Goal: Information Seeking & Learning: Check status

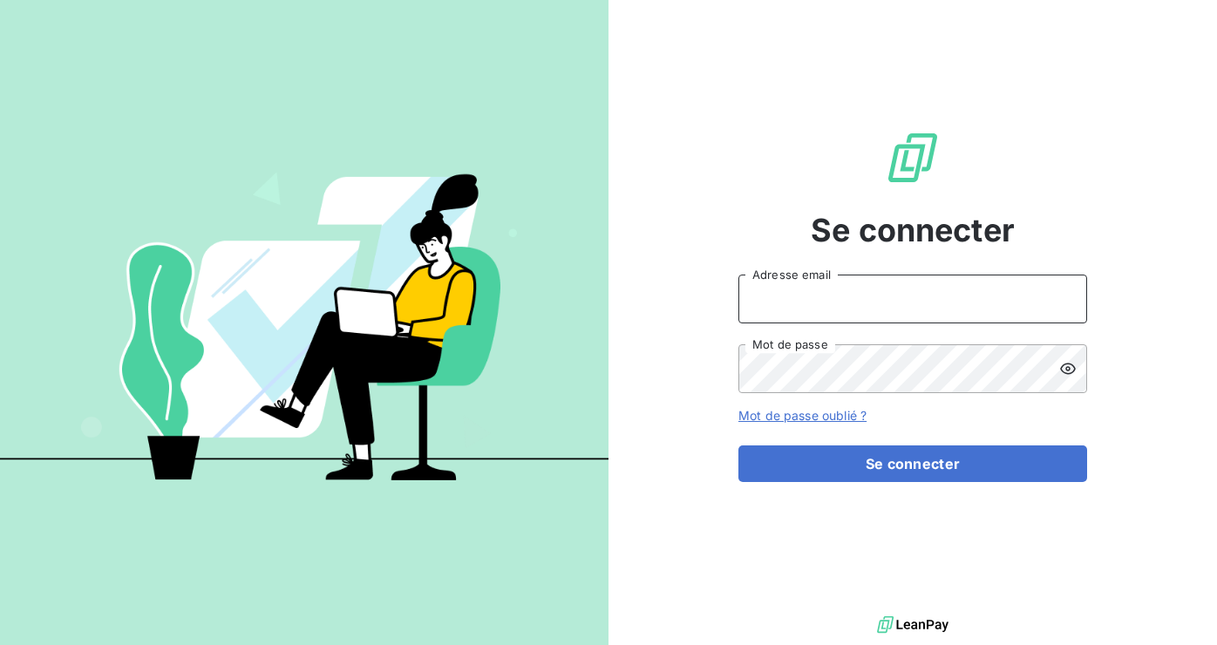
click at [858, 310] on input "Adresse email" at bounding box center [912, 298] width 349 height 49
type input "florian@heypongo.com"
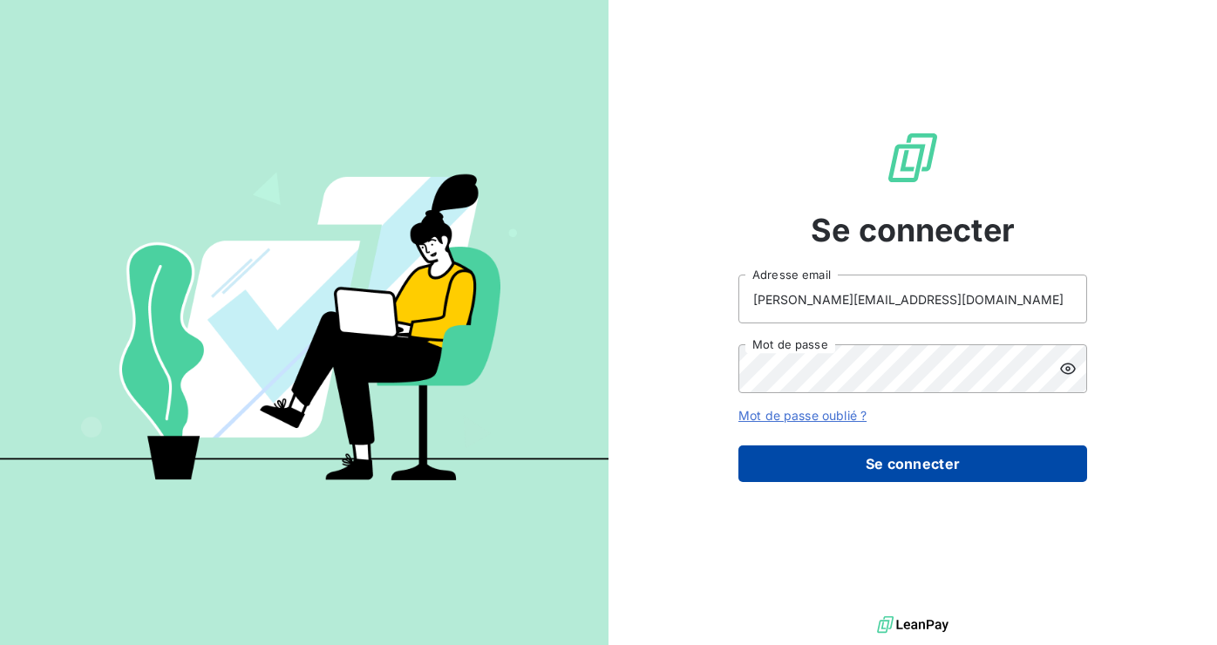
click at [913, 457] on button "Se connecter" at bounding box center [912, 463] width 349 height 37
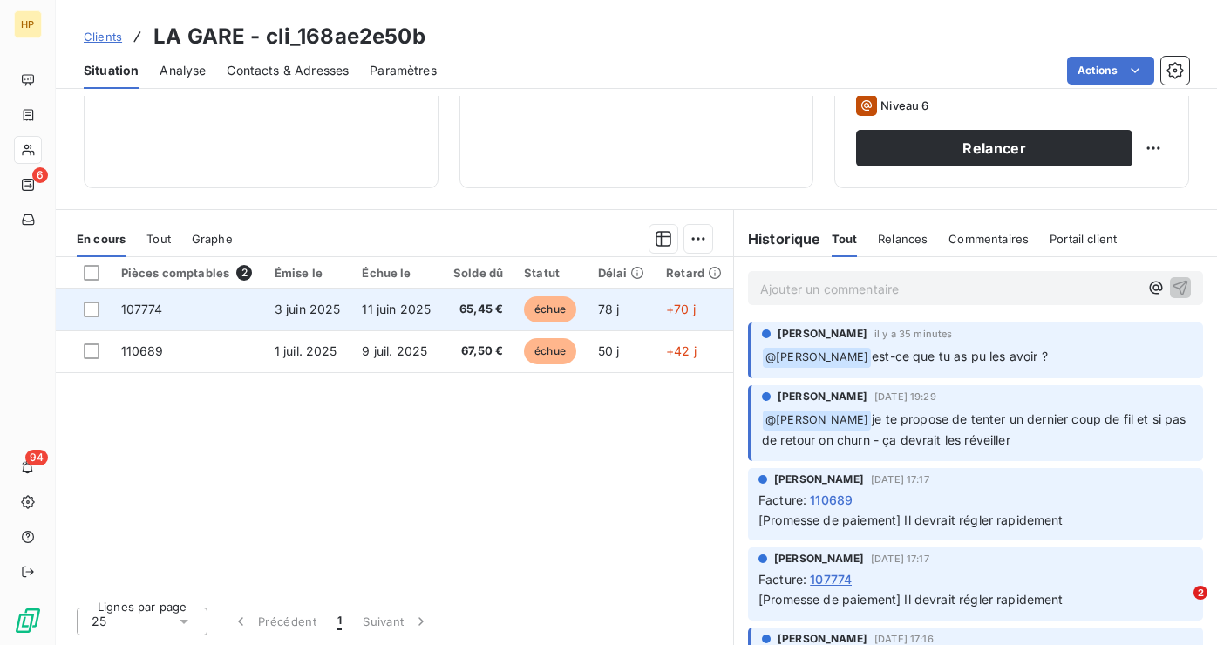
click at [437, 314] on td "11 juin 2025" at bounding box center [396, 309] width 91 height 42
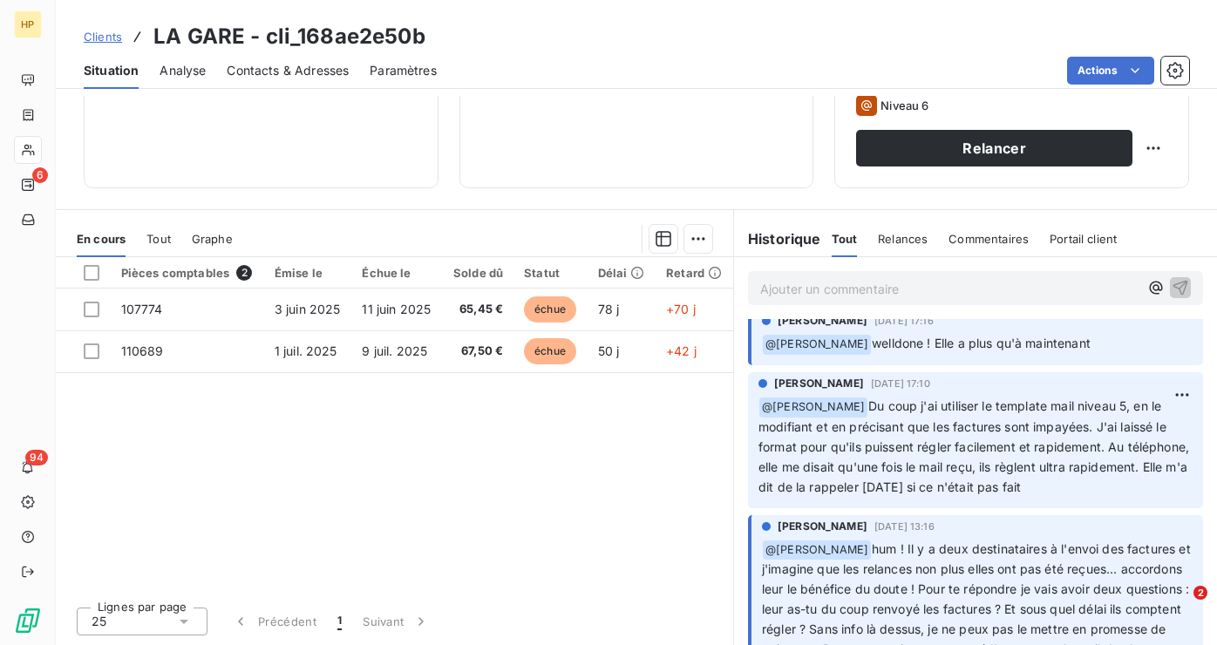
scroll to position [344, 0]
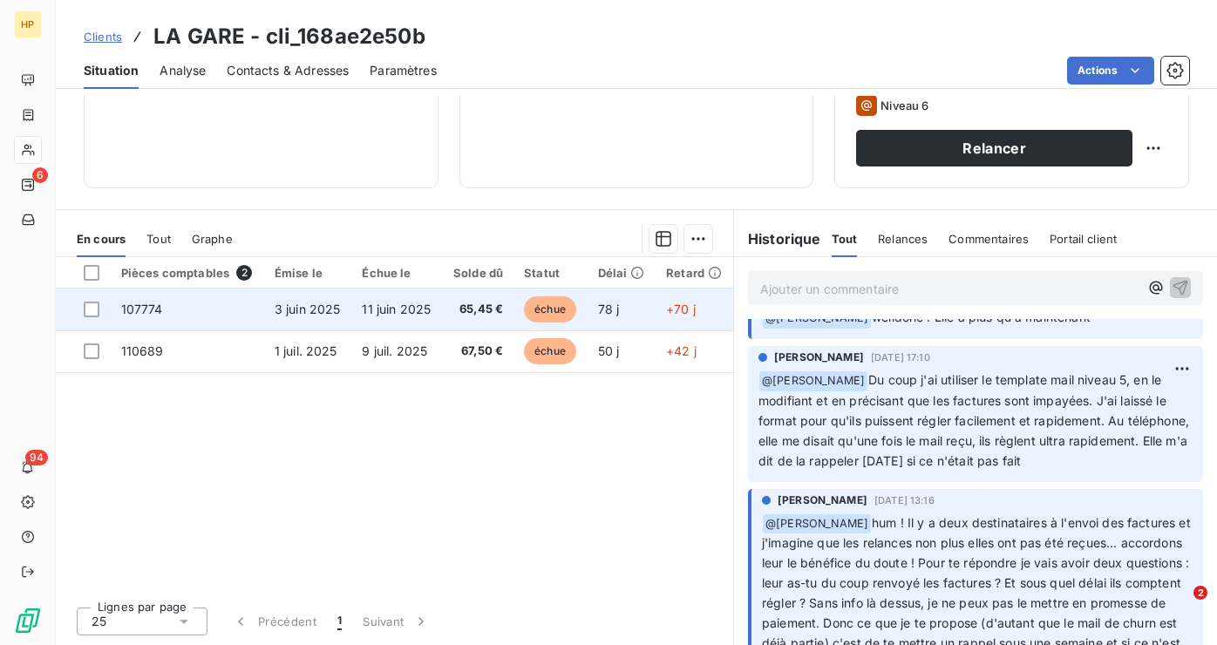
click at [408, 322] on td "11 juin 2025" at bounding box center [396, 309] width 91 height 42
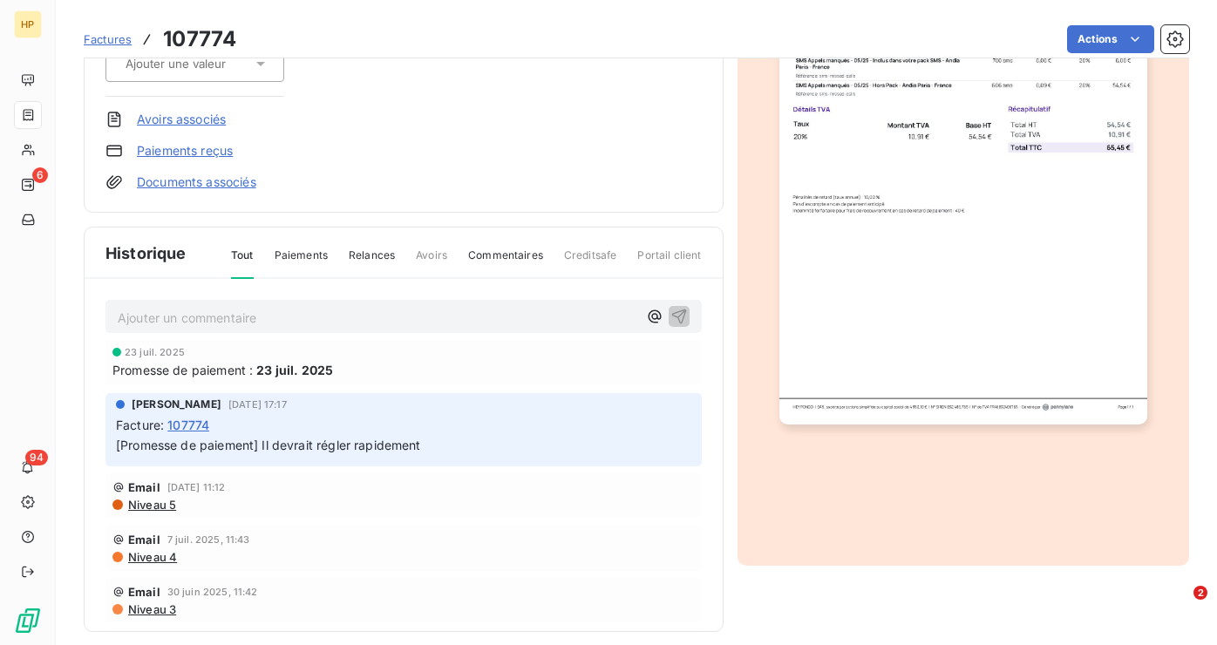
scroll to position [299, 0]
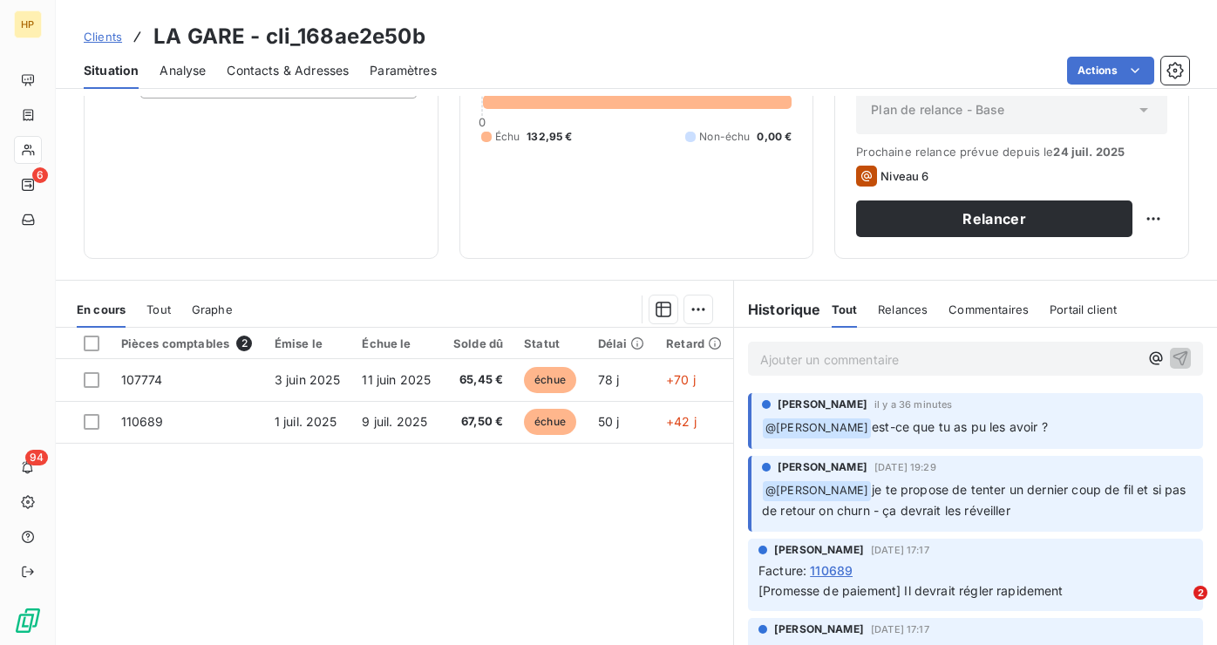
scroll to position [267, 0]
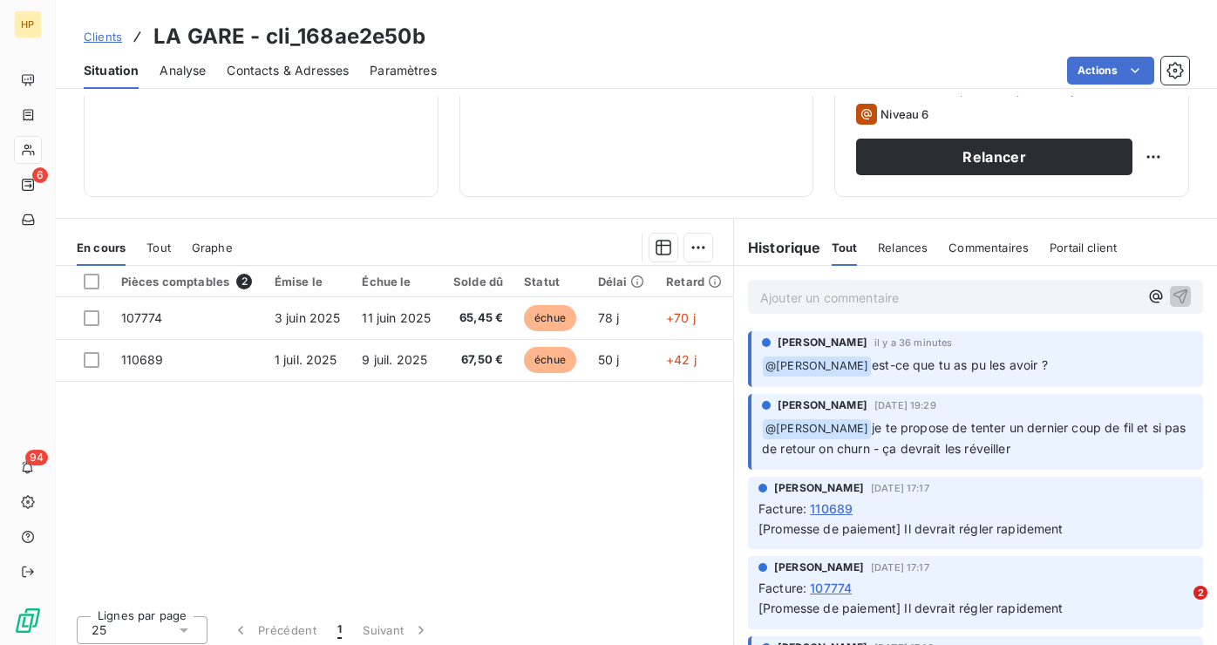
click at [891, 302] on p "Ajouter un commentaire ﻿" at bounding box center [949, 298] width 378 height 22
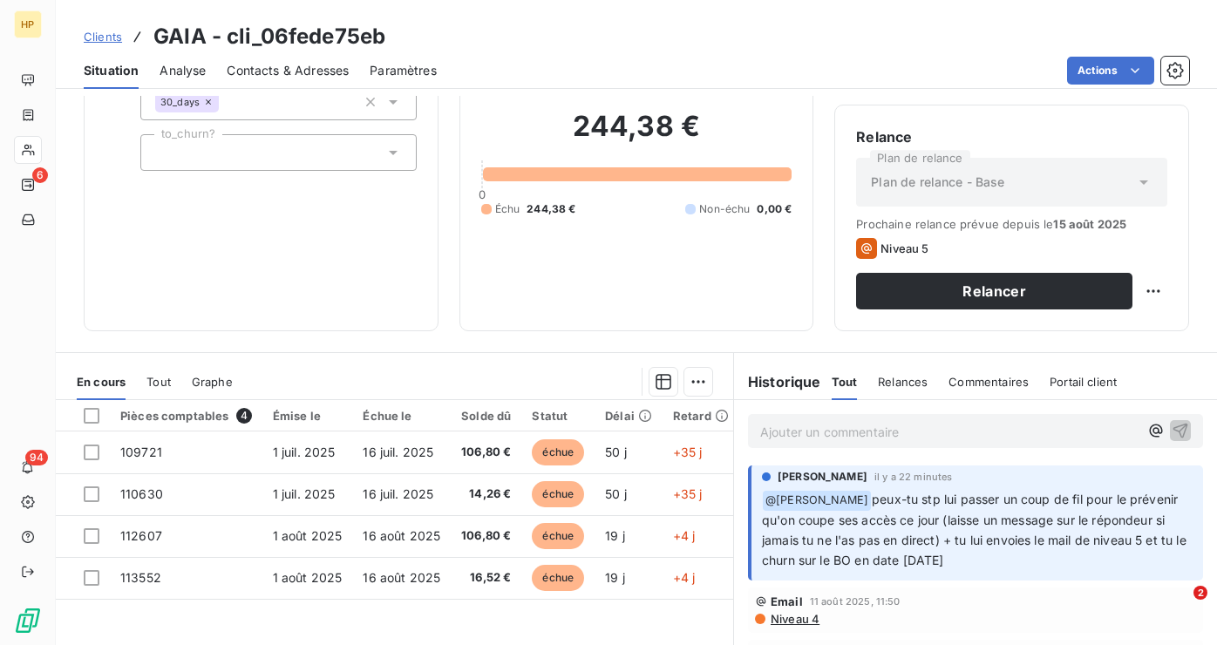
scroll to position [163, 0]
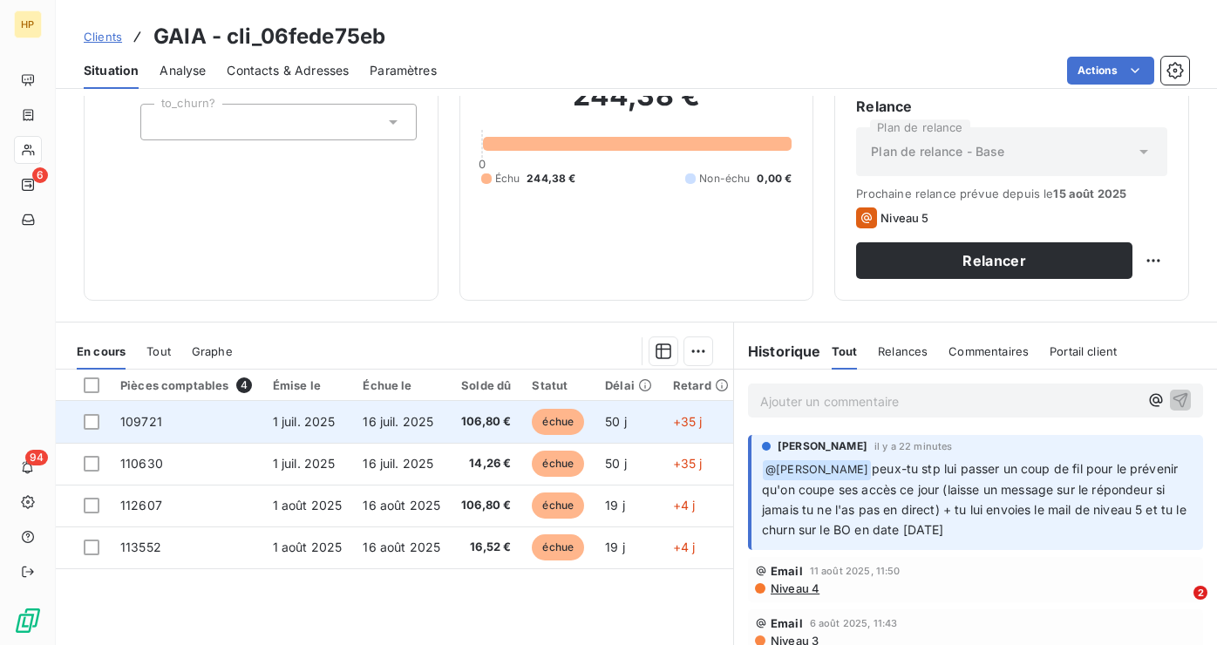
click at [492, 427] on span "106,80 €" at bounding box center [486, 421] width 50 height 17
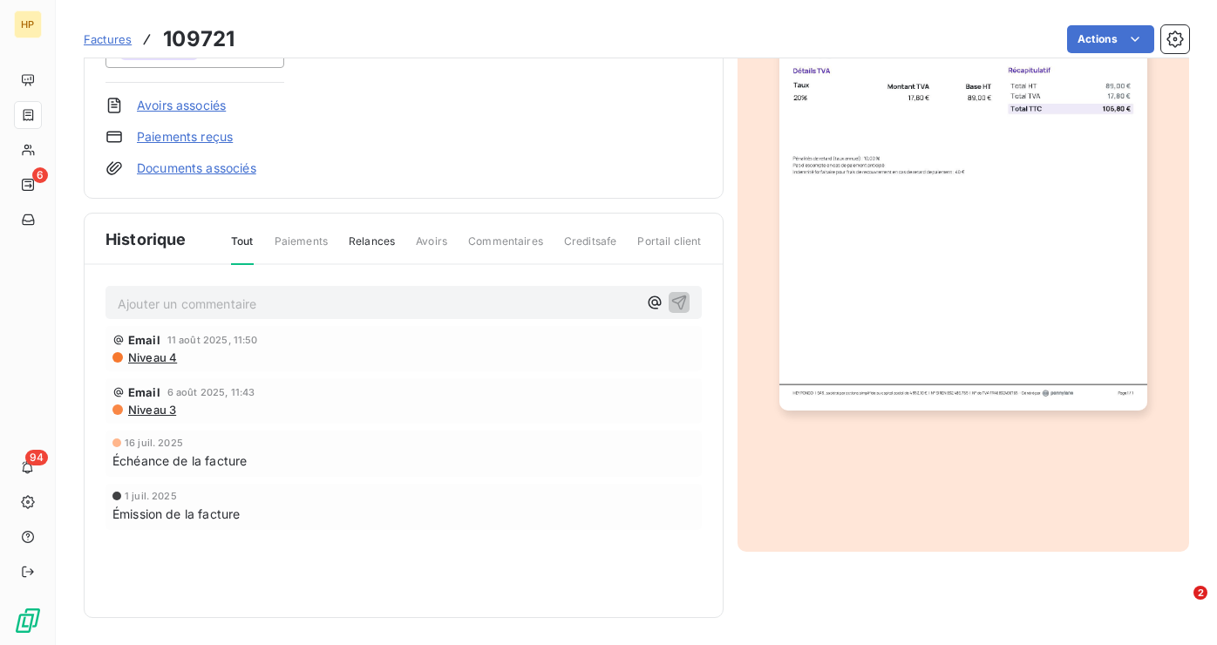
scroll to position [316, 0]
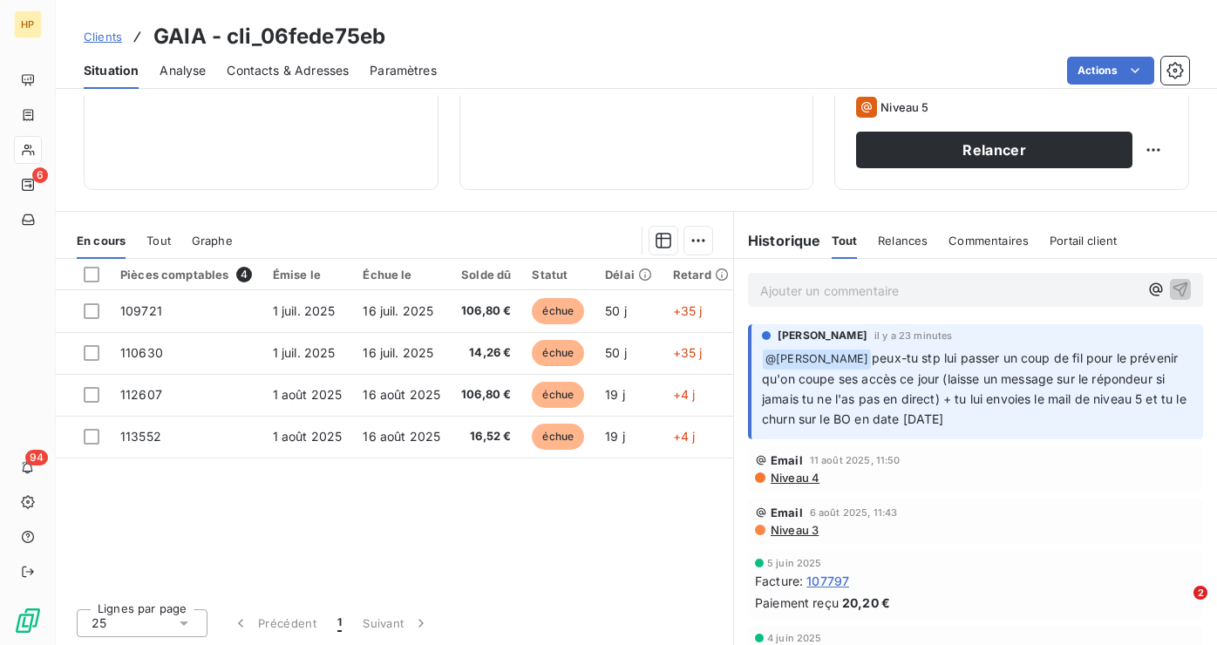
scroll to position [275, 0]
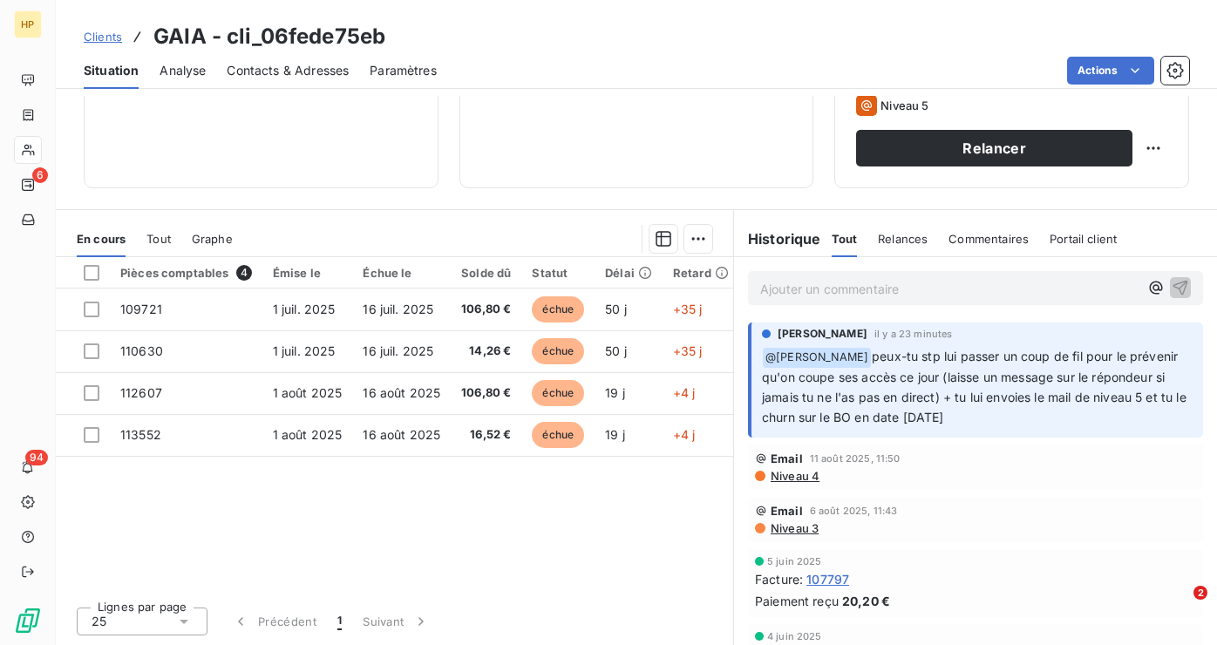
click at [828, 292] on p "Ajouter un commentaire ﻿" at bounding box center [949, 289] width 378 height 22
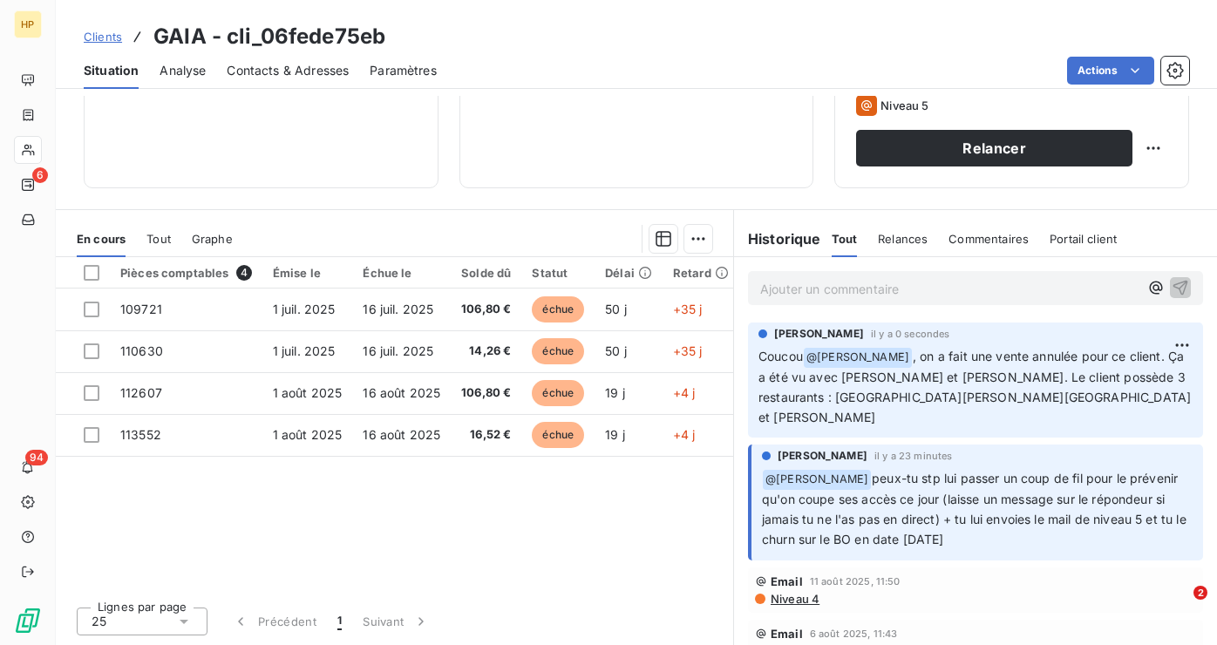
click at [905, 285] on p "Ajouter un commentaire ﻿" at bounding box center [949, 289] width 378 height 22
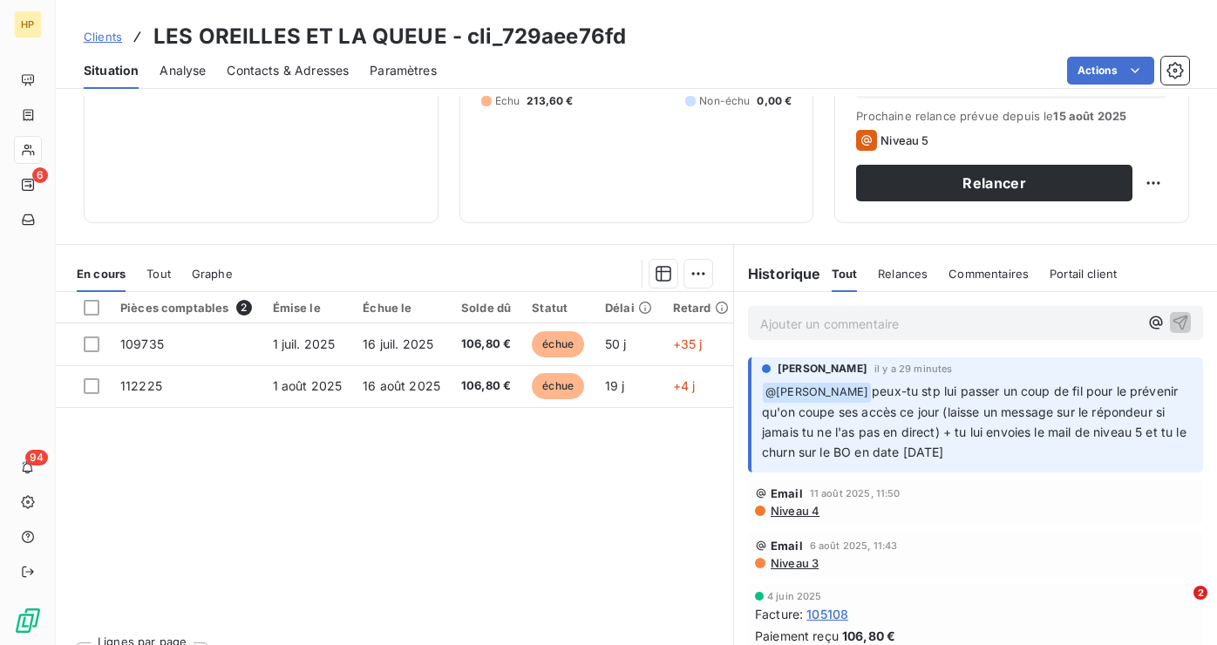
scroll to position [275, 0]
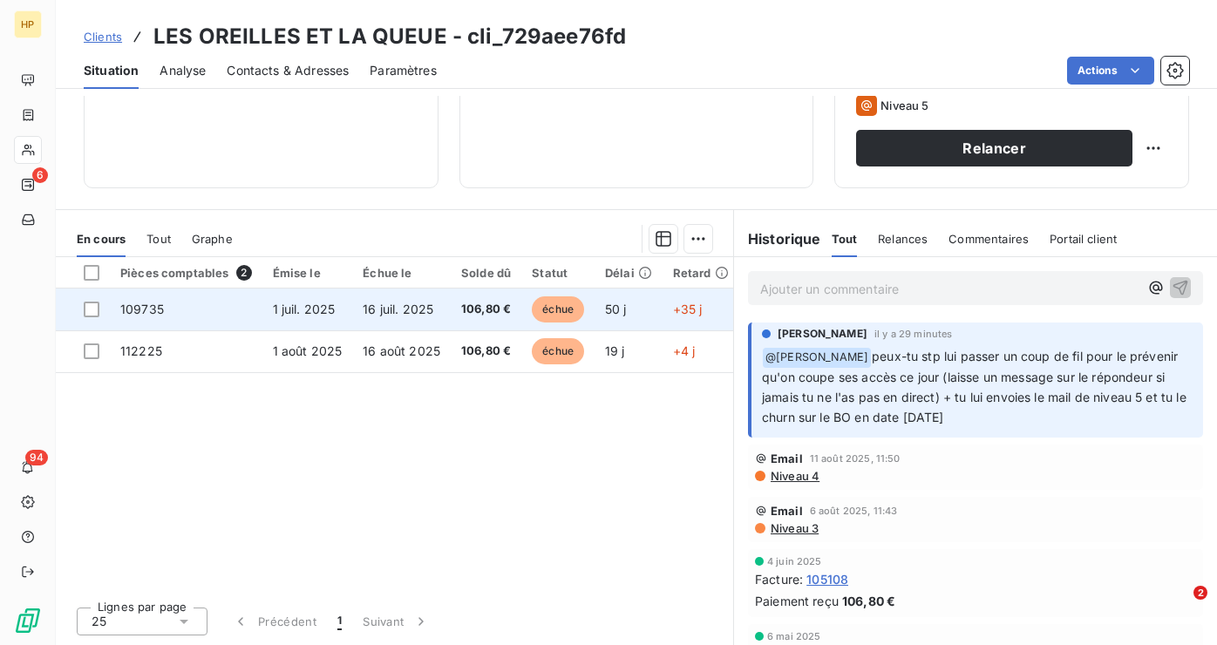
click at [410, 318] on td "16 juil. 2025" at bounding box center [401, 309] width 98 height 42
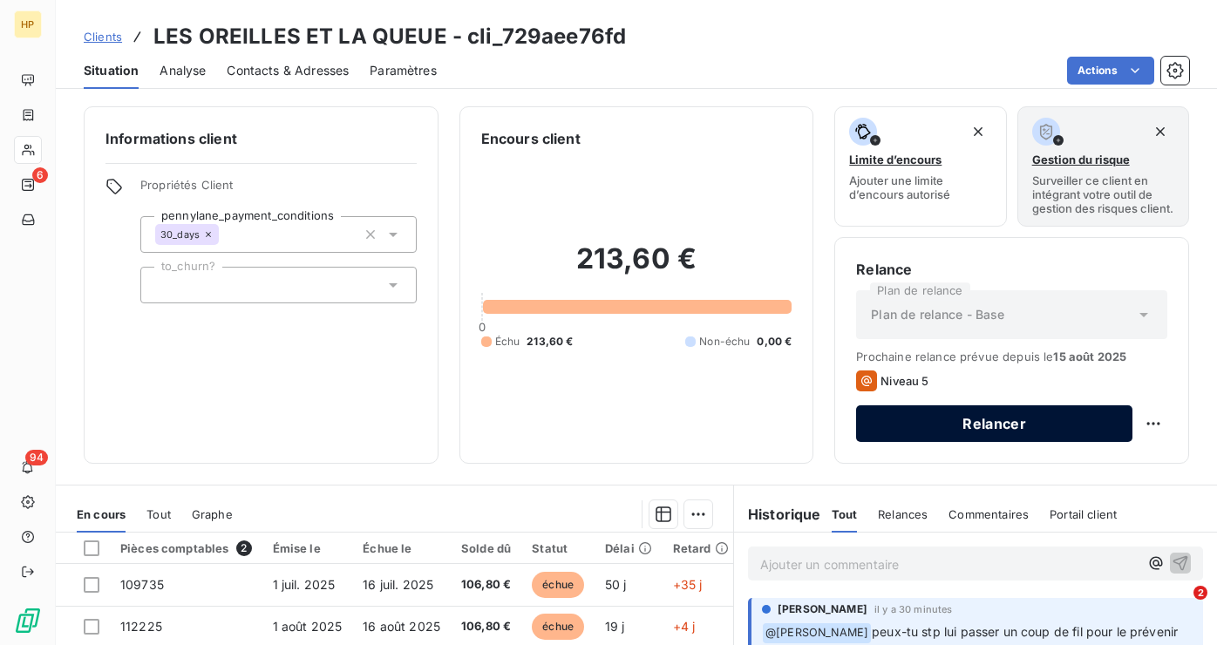
scroll to position [200, 0]
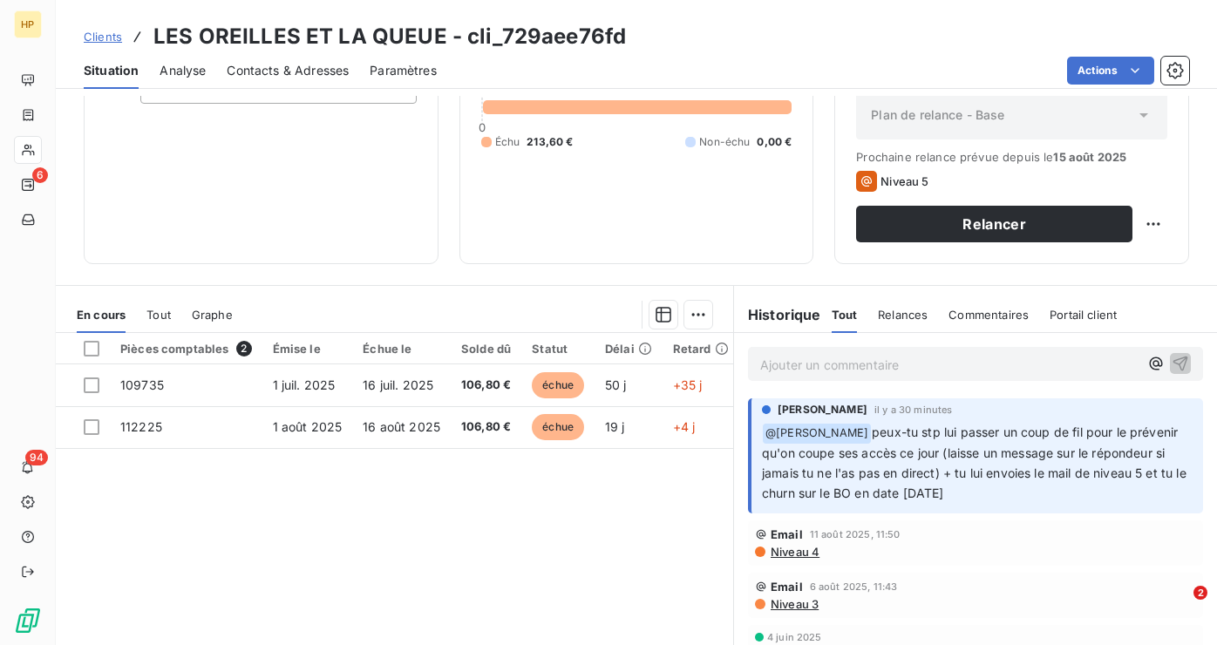
click at [891, 361] on p "Ajouter un commentaire ﻿" at bounding box center [949, 365] width 378 height 22
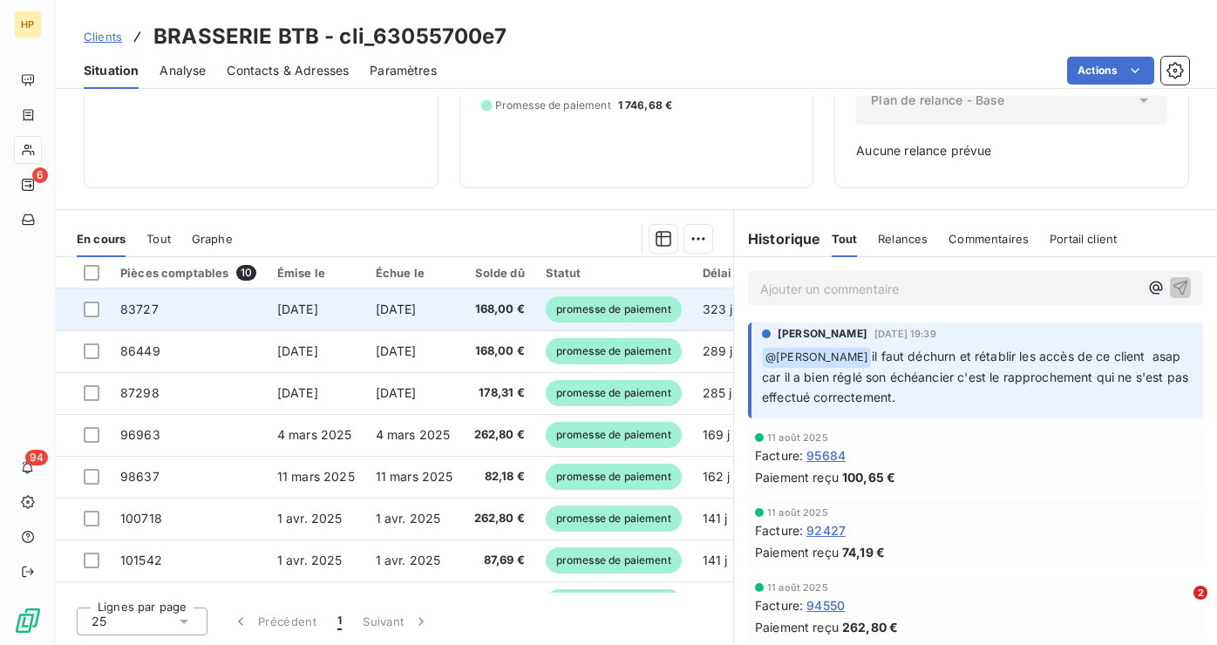
click at [308, 321] on td "[DATE]" at bounding box center [316, 309] width 98 height 42
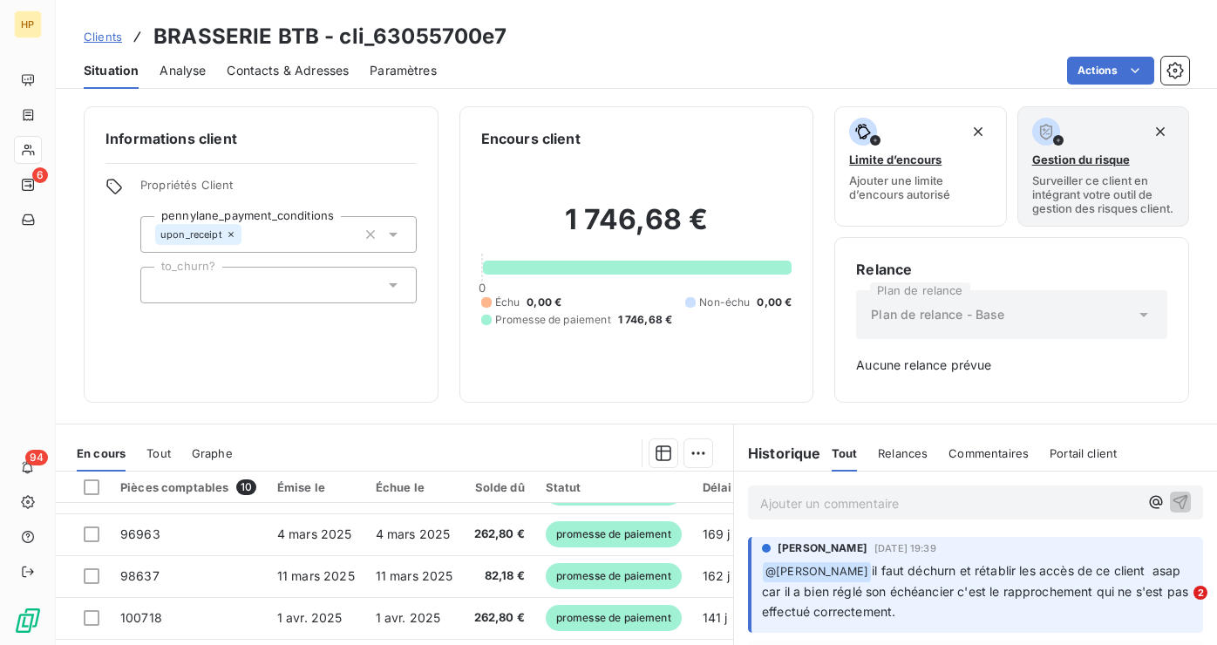
scroll to position [121, 0]
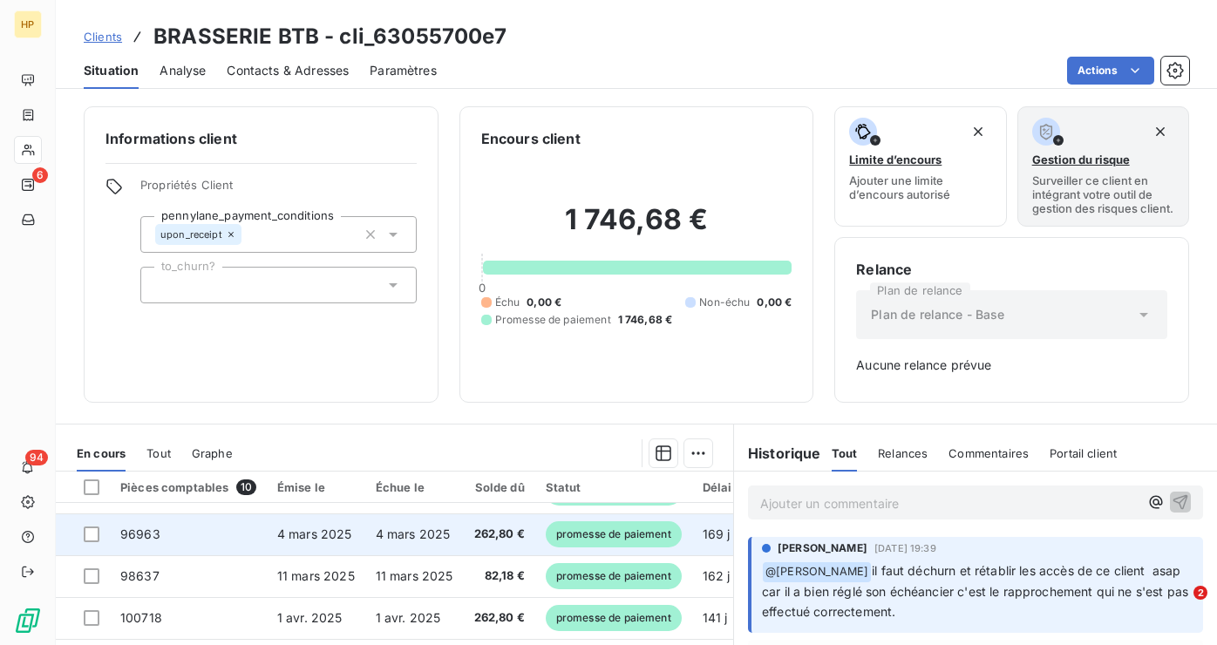
click at [465, 524] on td "262,80 €" at bounding box center [499, 534] width 71 height 42
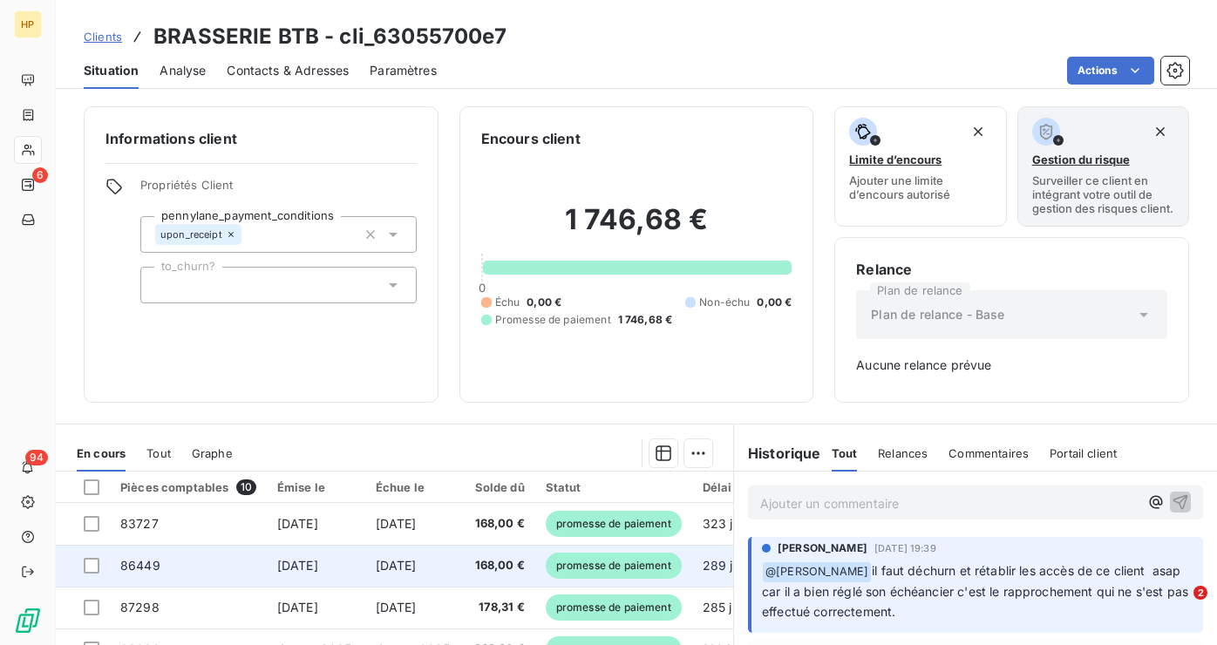
click at [440, 549] on td "4 nov. 2024" at bounding box center [414, 566] width 98 height 42
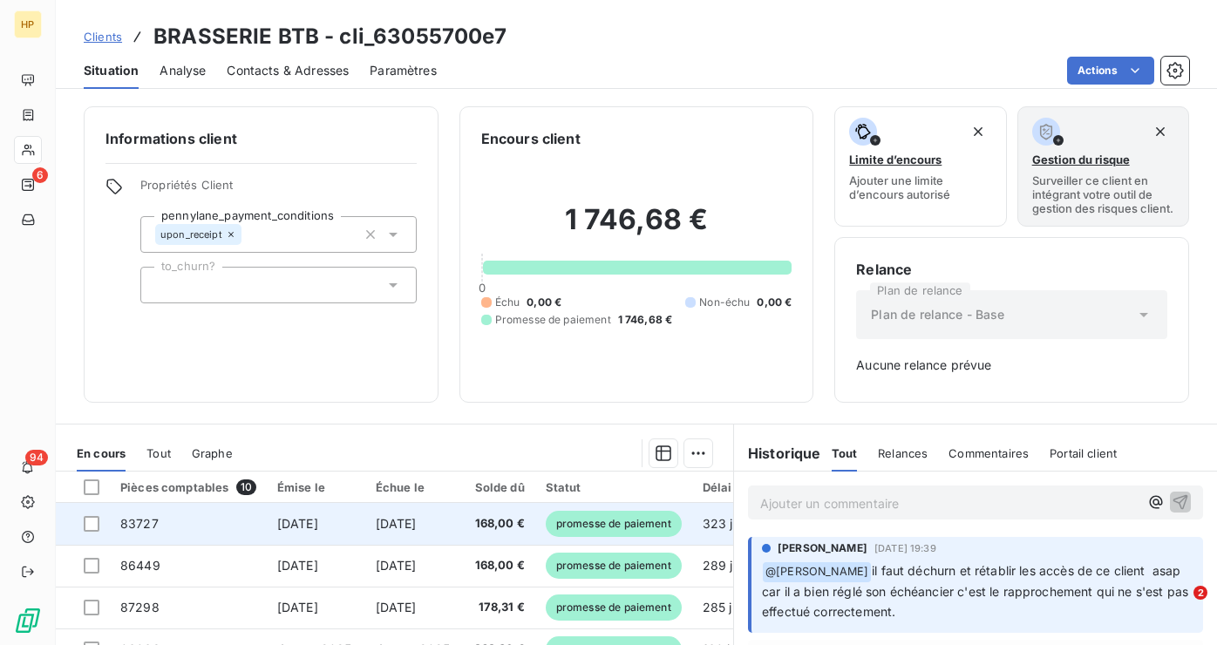
click at [423, 513] on td "1 oct. 2024" at bounding box center [414, 524] width 98 height 42
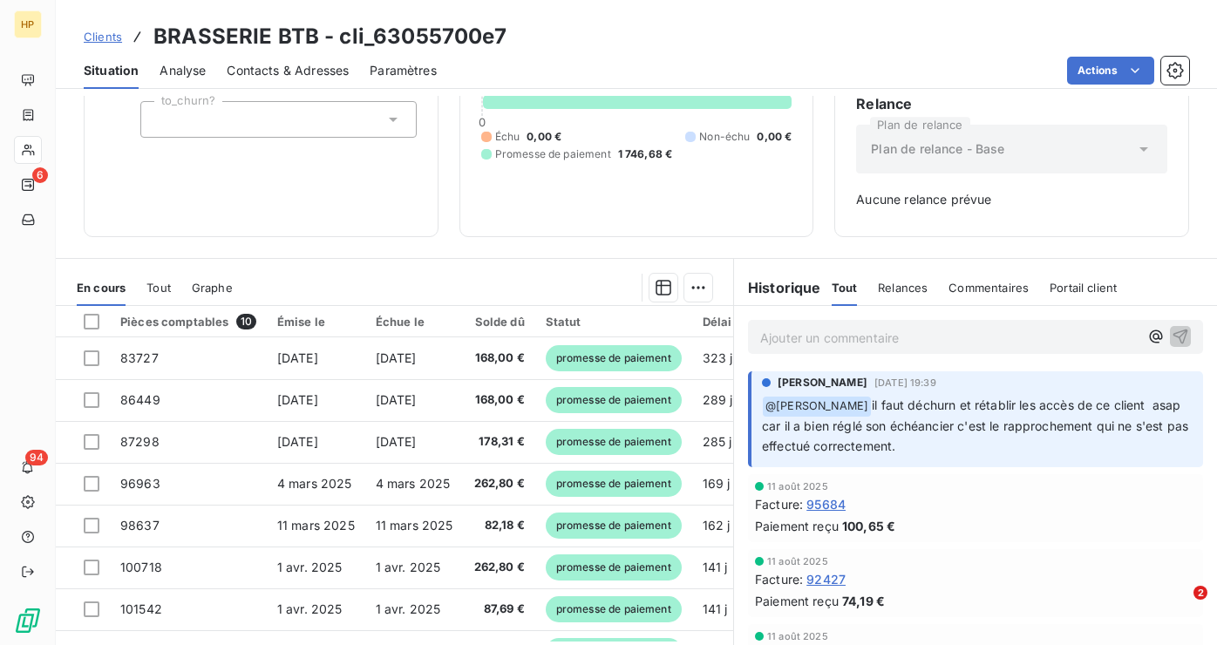
scroll to position [214, 0]
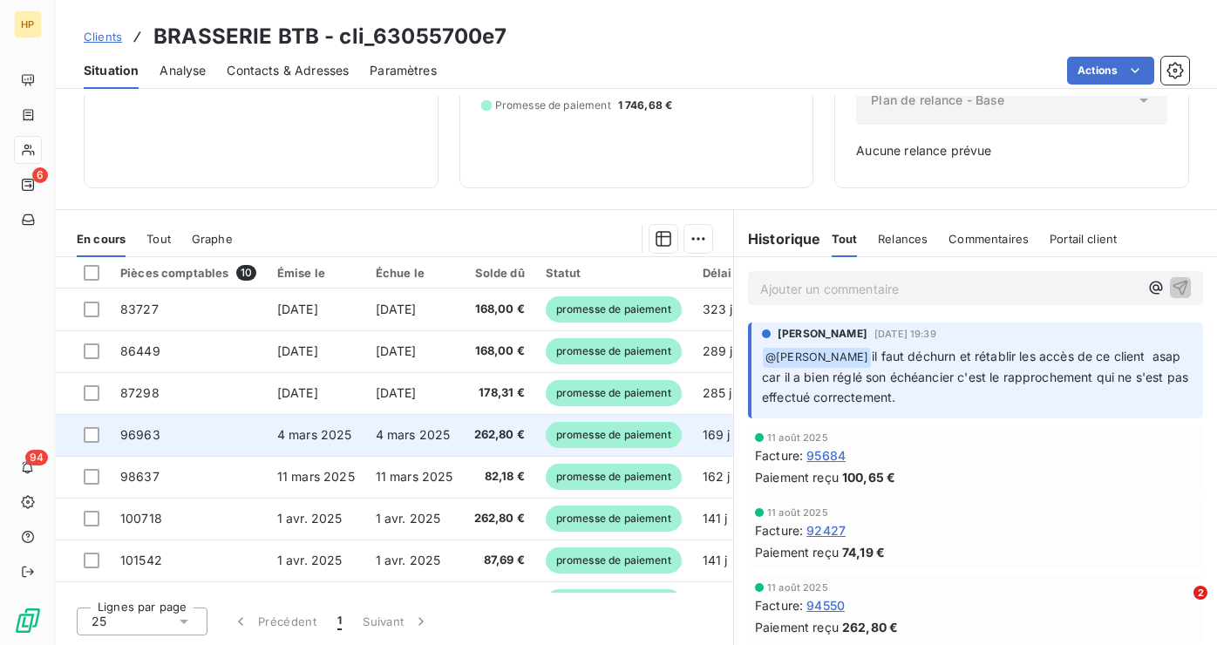
click at [487, 436] on span "262,80 €" at bounding box center [499, 434] width 51 height 17
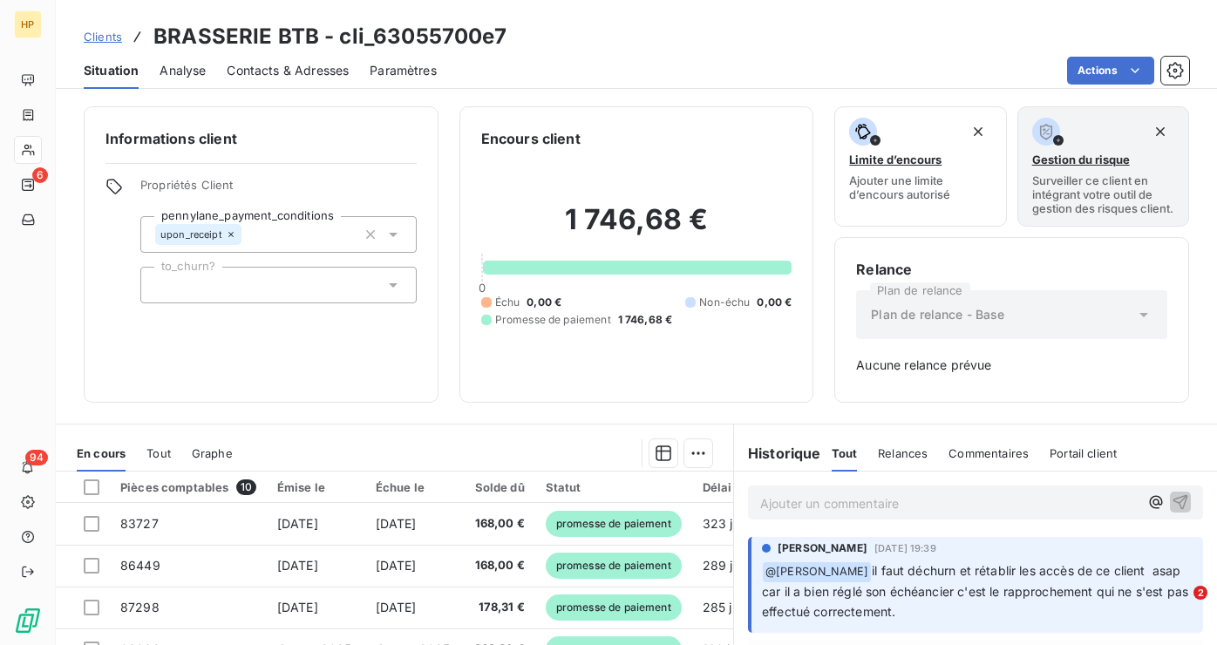
click at [914, 498] on p "Ajouter un commentaire ﻿" at bounding box center [949, 503] width 378 height 22
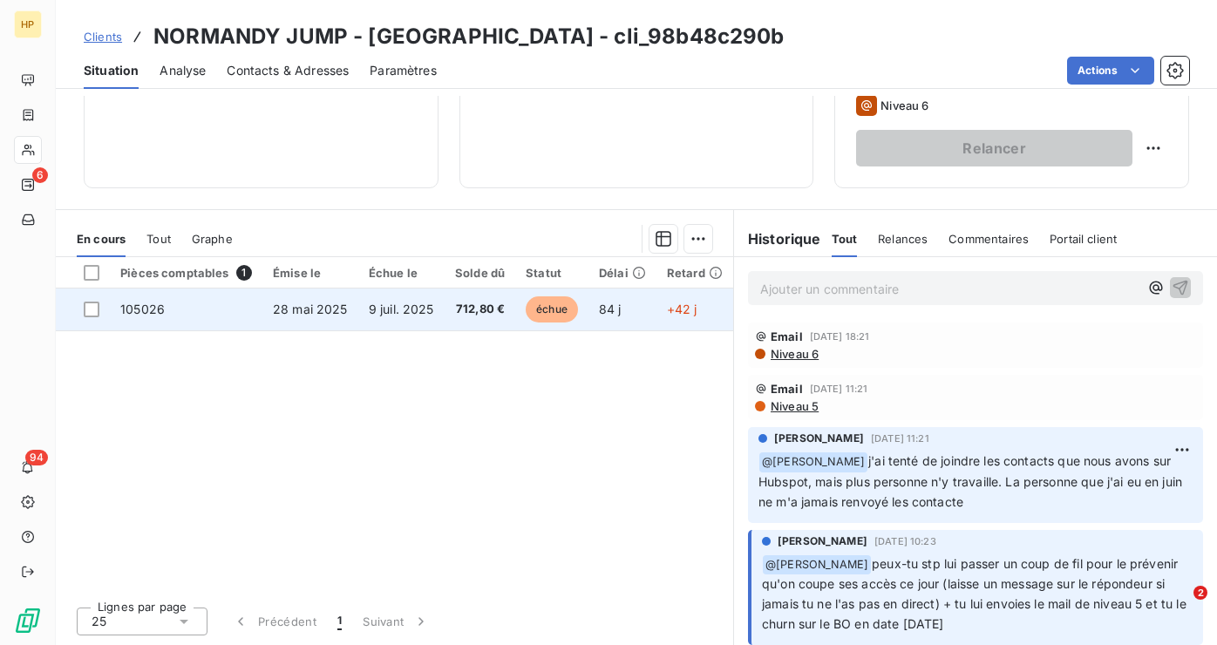
click at [424, 320] on td "9 juil. 2025" at bounding box center [401, 309] width 86 height 42
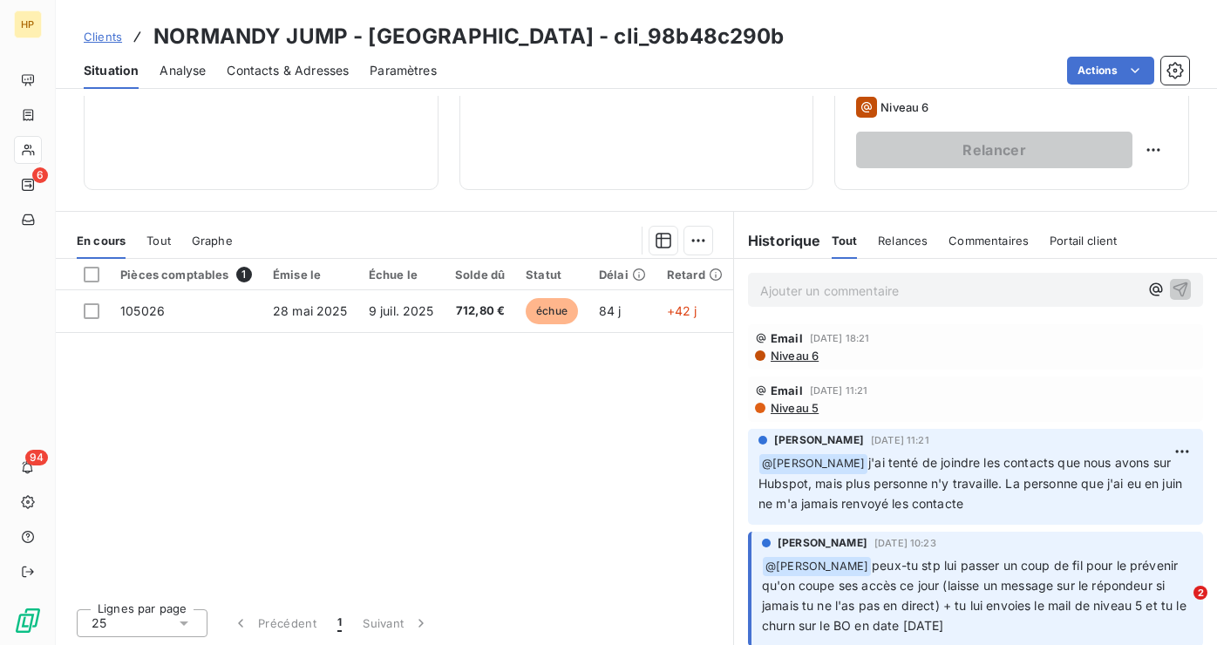
click at [937, 297] on p "Ajouter un commentaire ﻿" at bounding box center [949, 291] width 378 height 22
